Goal: Answer question/provide support

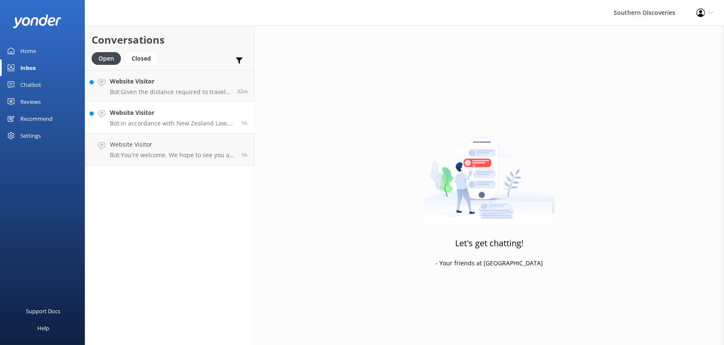
click at [164, 115] on h4 "Website Visitor" at bounding box center [172, 112] width 125 height 9
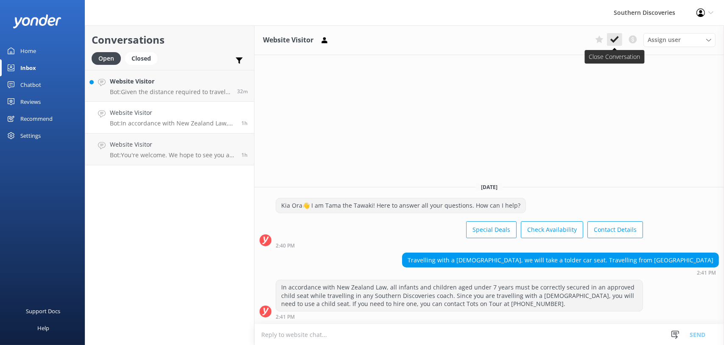
click at [614, 37] on icon at bounding box center [615, 39] width 8 height 8
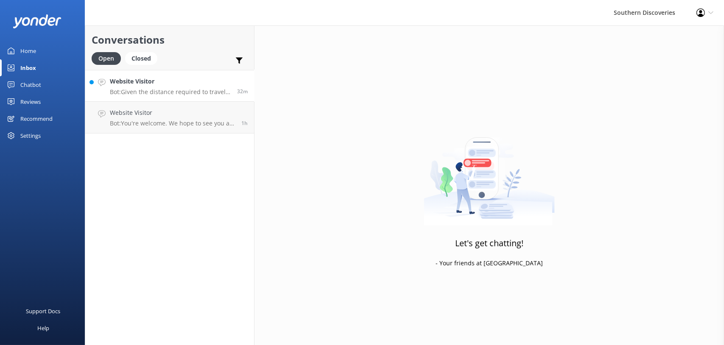
click at [147, 88] on p "Bot: Given the distance required to travel to [GEOGRAPHIC_DATA]/[GEOGRAPHIC_DAT…" at bounding box center [170, 92] width 121 height 8
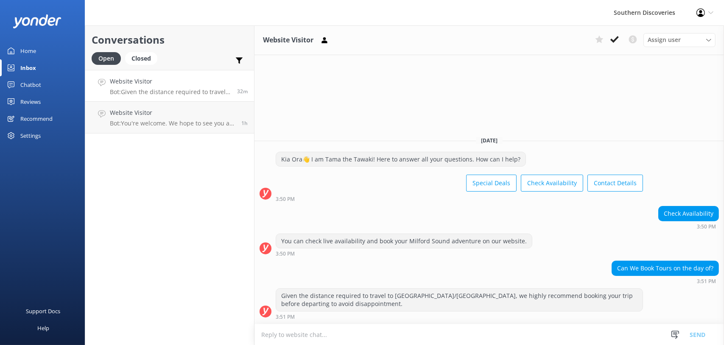
drag, startPoint x: 617, startPoint y: 36, endPoint x: 610, endPoint y: 38, distance: 7.7
click at [617, 36] on icon at bounding box center [615, 39] width 8 height 8
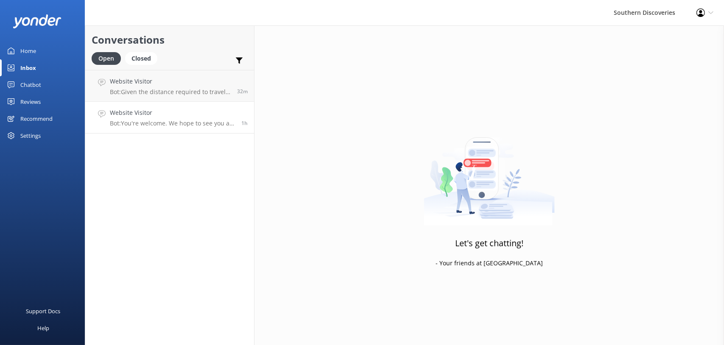
click at [137, 123] on p "Bot: You're welcome. We hope to see you at Southern Discoveries soon!" at bounding box center [172, 124] width 125 height 8
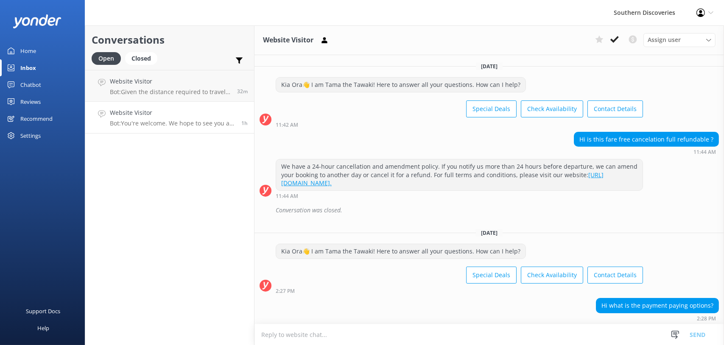
scroll to position [90, 0]
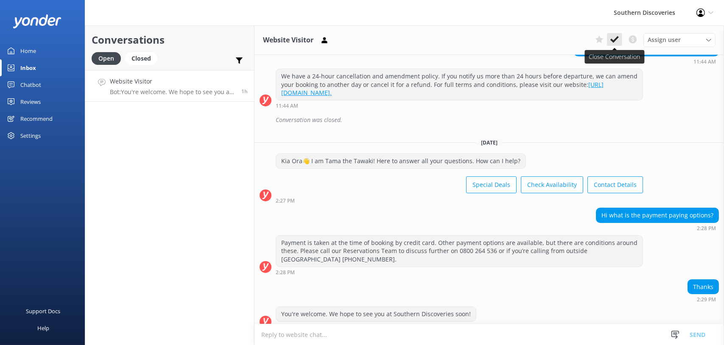
click at [617, 39] on icon at bounding box center [615, 39] width 8 height 8
